Goal: Task Accomplishment & Management: Check status

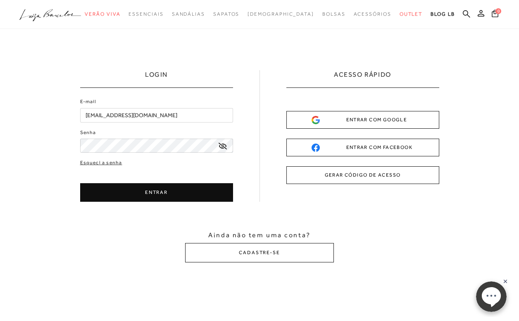
click at [144, 190] on button "ENTRAR" at bounding box center [156, 192] width 153 height 19
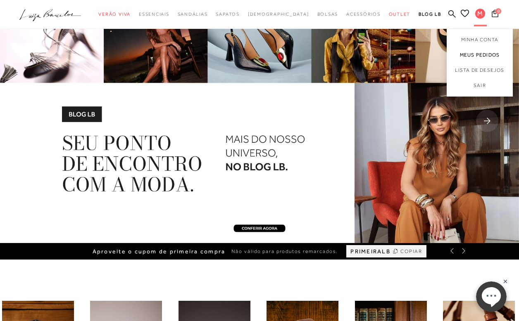
click at [479, 55] on link "Meus Pedidos" at bounding box center [480, 55] width 66 height 15
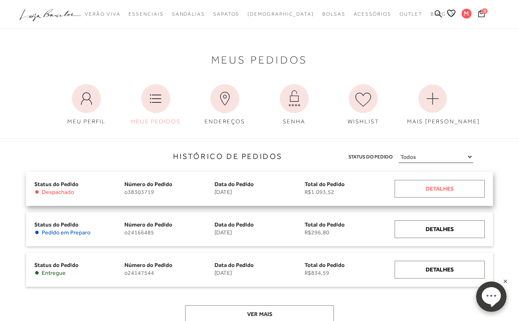
click at [433, 192] on div "Detalhes" at bounding box center [440, 189] width 90 height 18
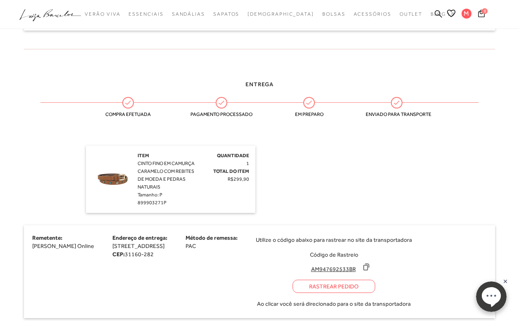
scroll to position [496, 0]
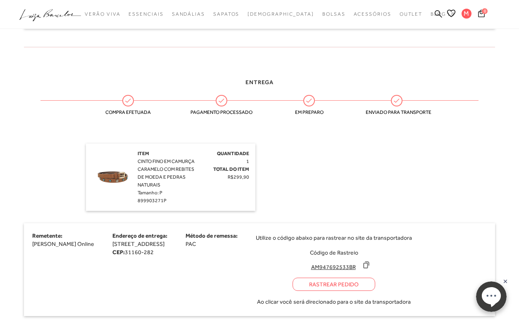
click at [375, 284] on div "Rastrear Pedido" at bounding box center [333, 284] width 83 height 13
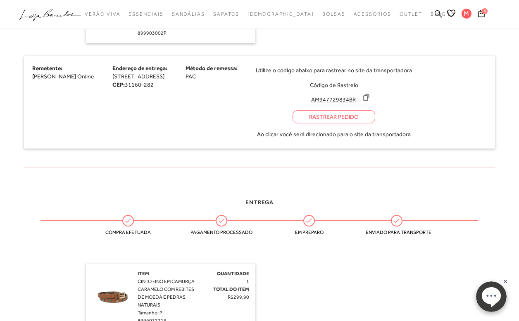
scroll to position [364, 0]
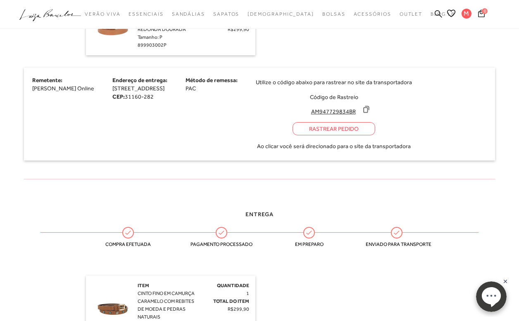
click at [395, 135] on div "Utilize o código abaixo para rastrear no site da transportadora Código de Rastr…" at bounding box center [334, 114] width 156 height 76
click at [375, 131] on div "Rastrear Pedido" at bounding box center [333, 128] width 83 height 13
